Goal: Transaction & Acquisition: Purchase product/service

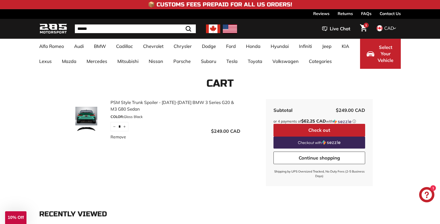
click at [404, 122] on div "Cart PSM Style Trunk Spoiler - 2020-2025 BMW 3 Series G20 & M3 G80 Sedan COLOR:…" at bounding box center [220, 132] width 382 height 126
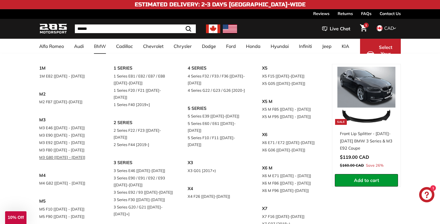
scroll to position [6, 0]
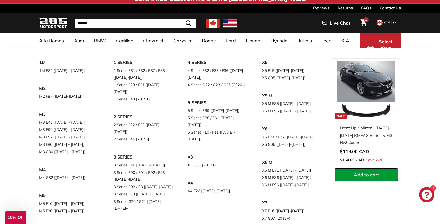
click at [64, 153] on link "M3 G80 [[DATE] - [DATE]]" at bounding box center [69, 151] width 60 height 7
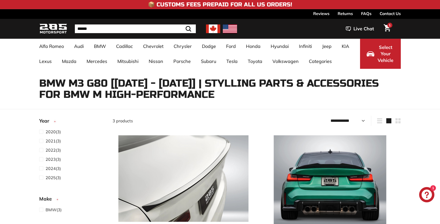
select select "**********"
